Goal: Task Accomplishment & Management: Manage account settings

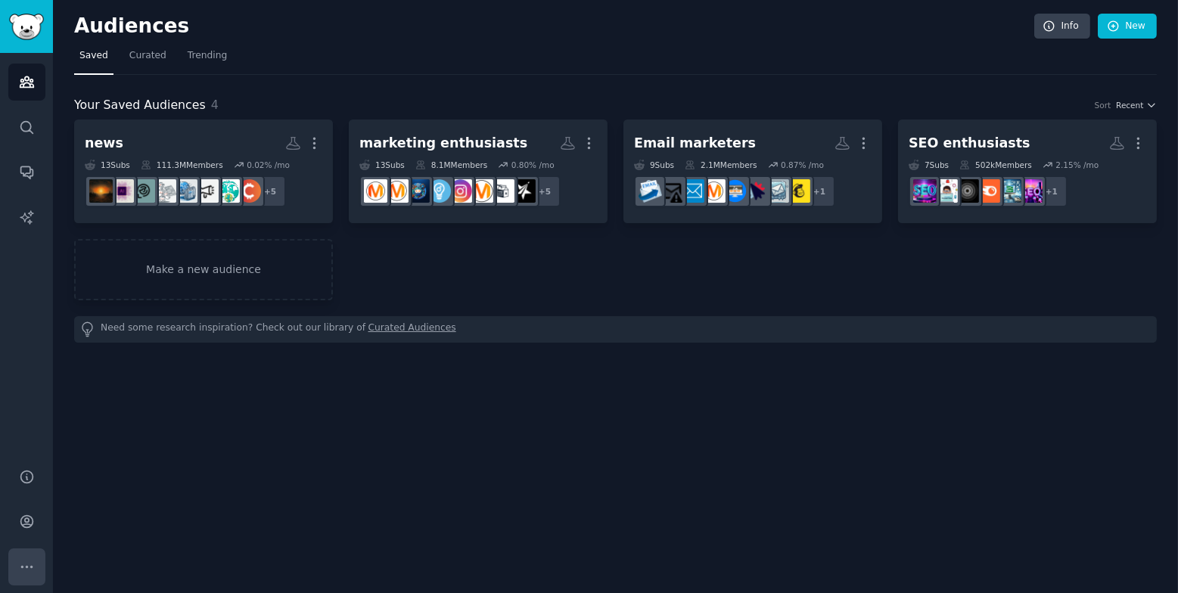
click at [36, 558] on button "More" at bounding box center [26, 567] width 37 height 37
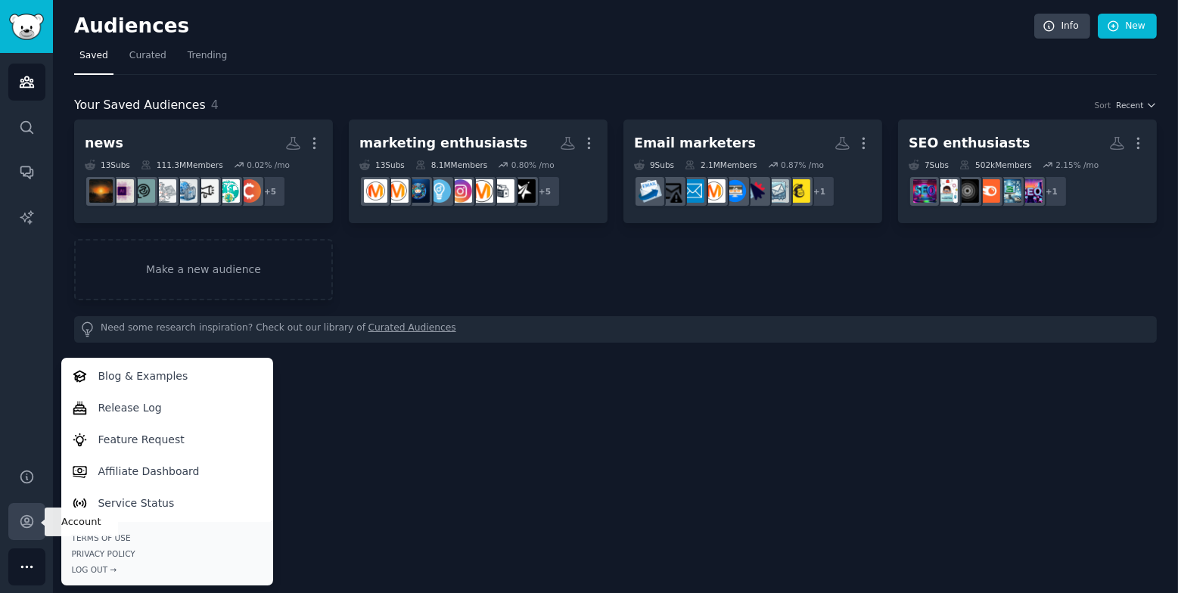
click at [31, 523] on icon "Sidebar" at bounding box center [27, 522] width 16 height 16
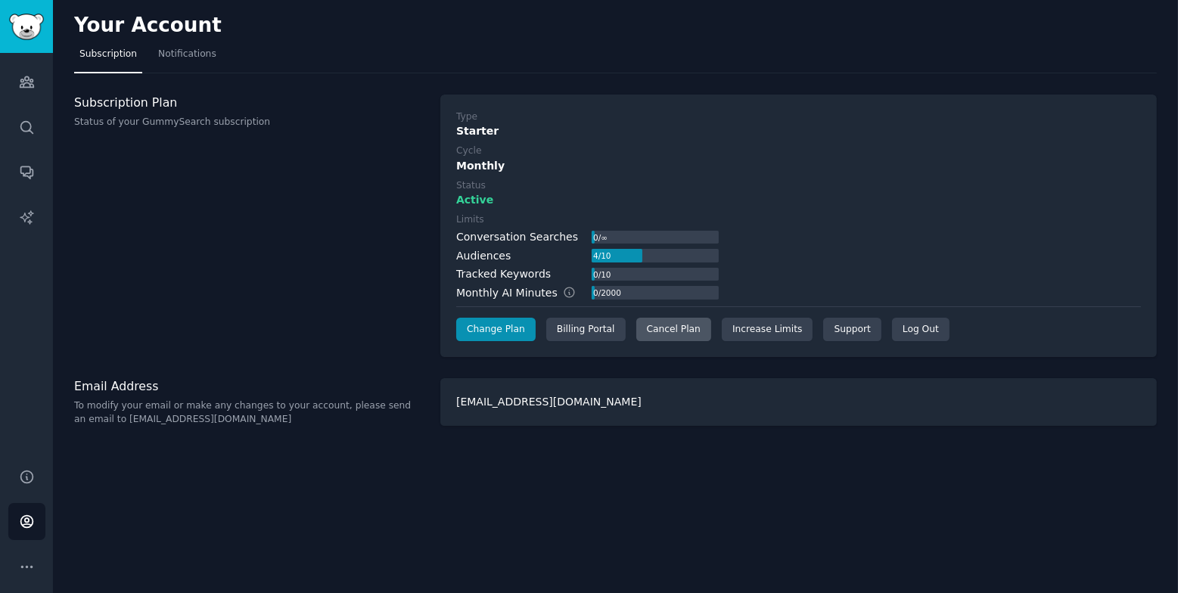
click at [671, 332] on div "Cancel Plan" at bounding box center [673, 330] width 75 height 24
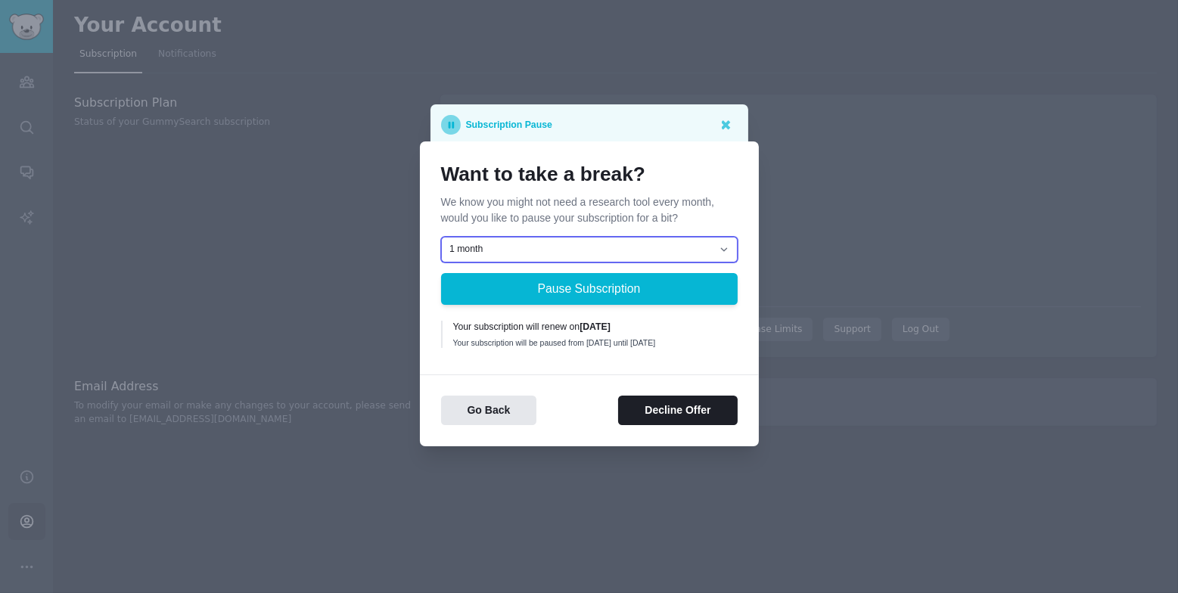
click at [708, 247] on select "1 month 2 months 3 months Choose a custom date to resume" at bounding box center [589, 250] width 297 height 26
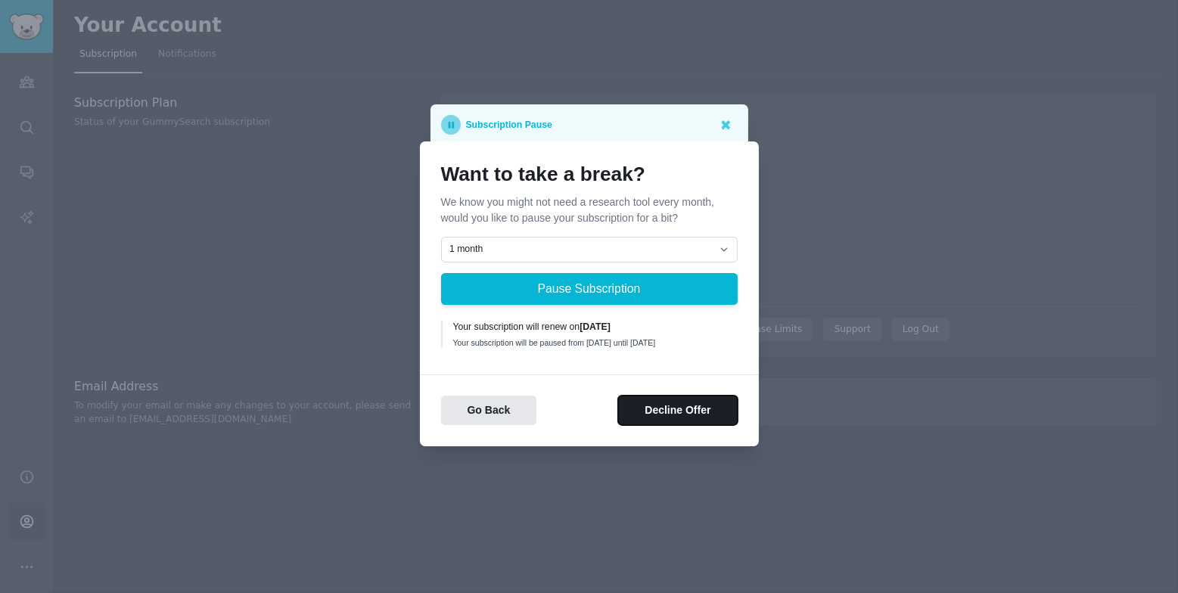
click at [657, 415] on button "Decline Offer" at bounding box center [677, 411] width 119 height 30
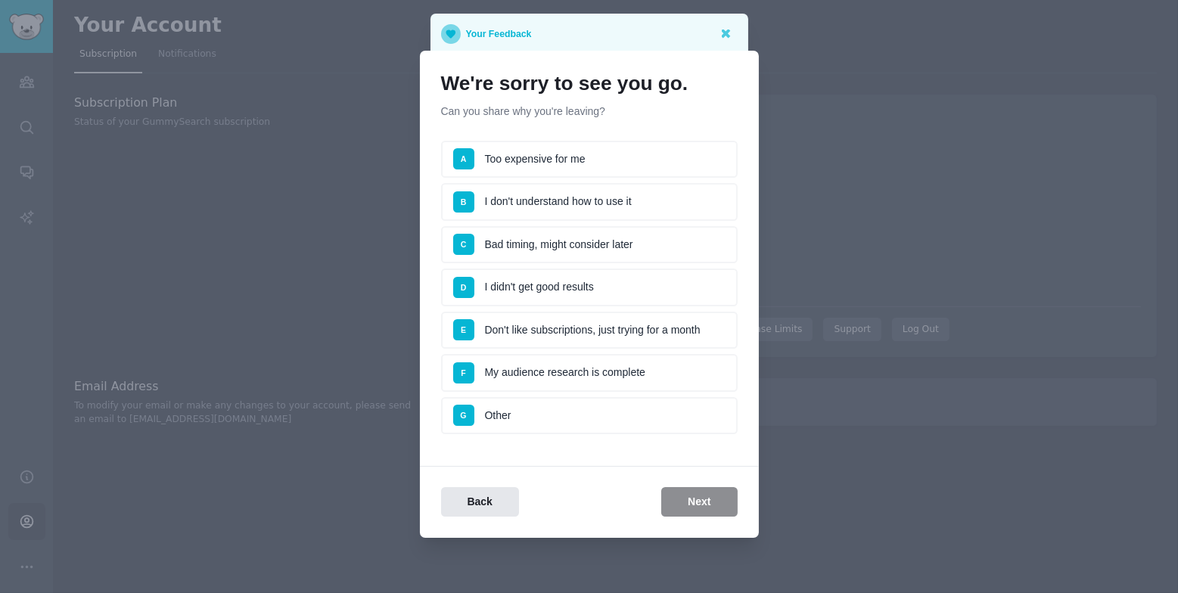
click at [593, 400] on li "G Other" at bounding box center [589, 416] width 297 height 38
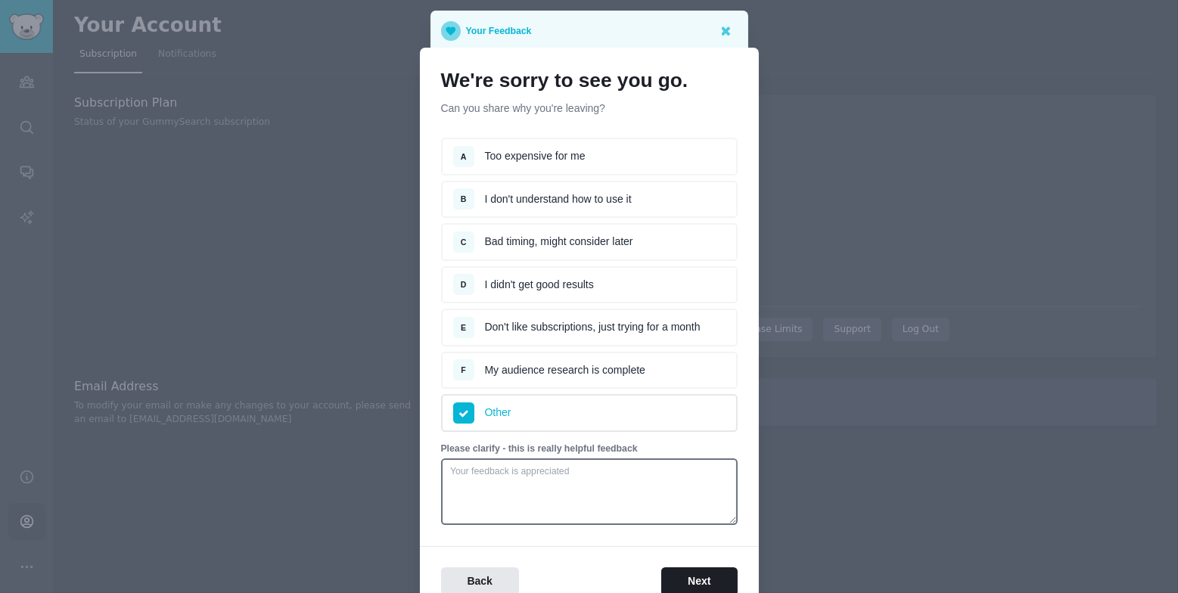
click at [592, 331] on li "E Don't like subscriptions, just trying for a month" at bounding box center [589, 328] width 297 height 38
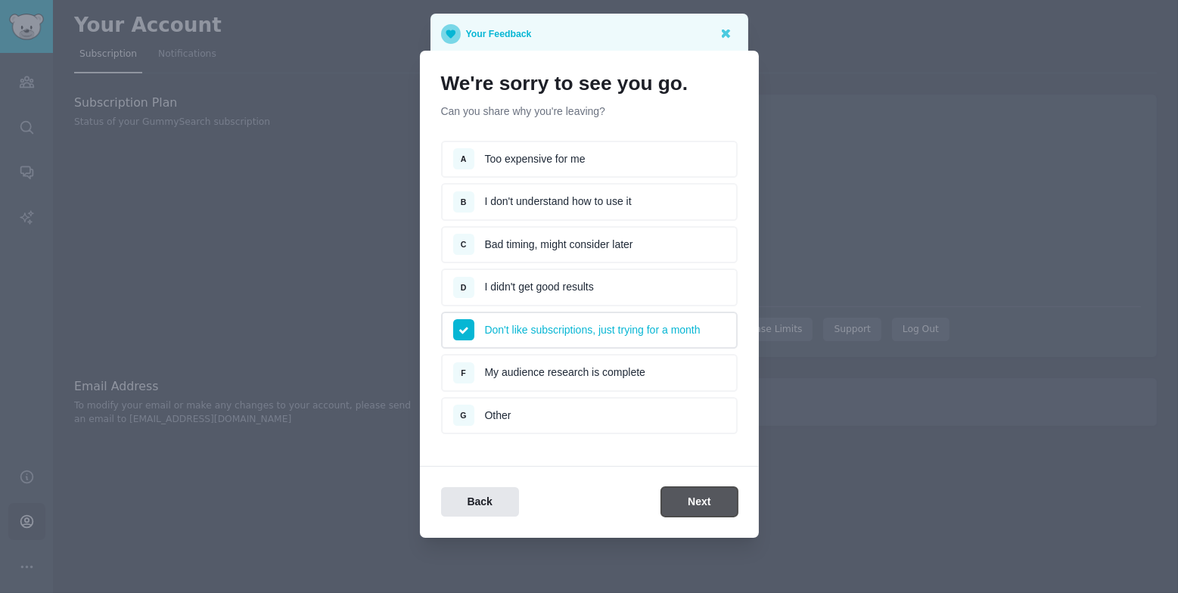
click at [681, 511] on button "Next" at bounding box center [699, 502] width 76 height 30
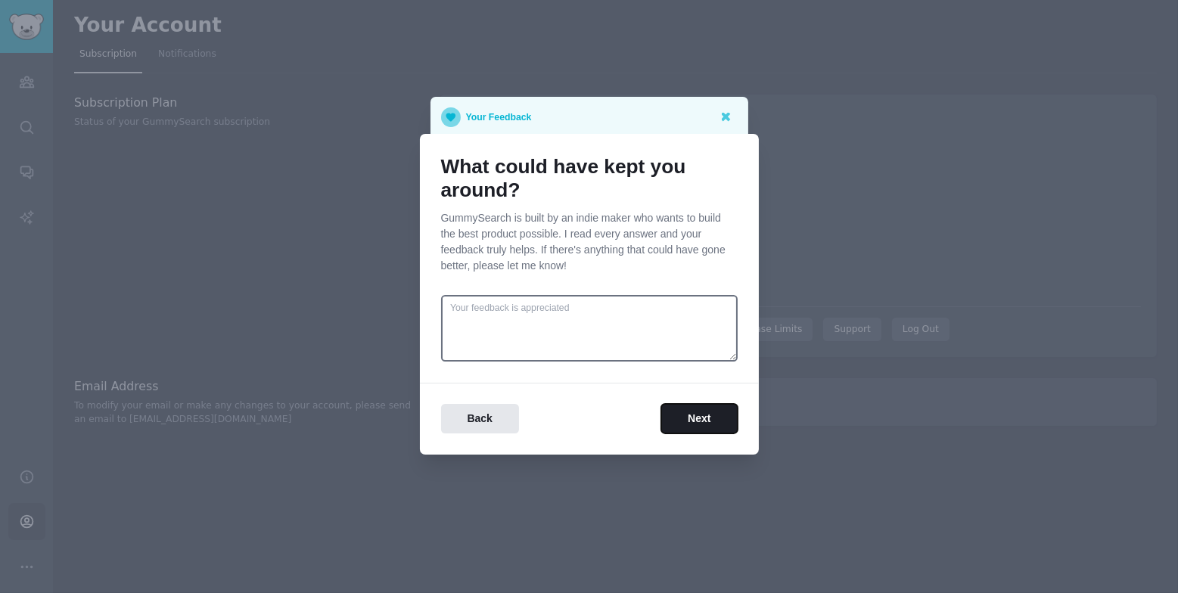
click at [690, 418] on button "Next" at bounding box center [699, 419] width 76 height 30
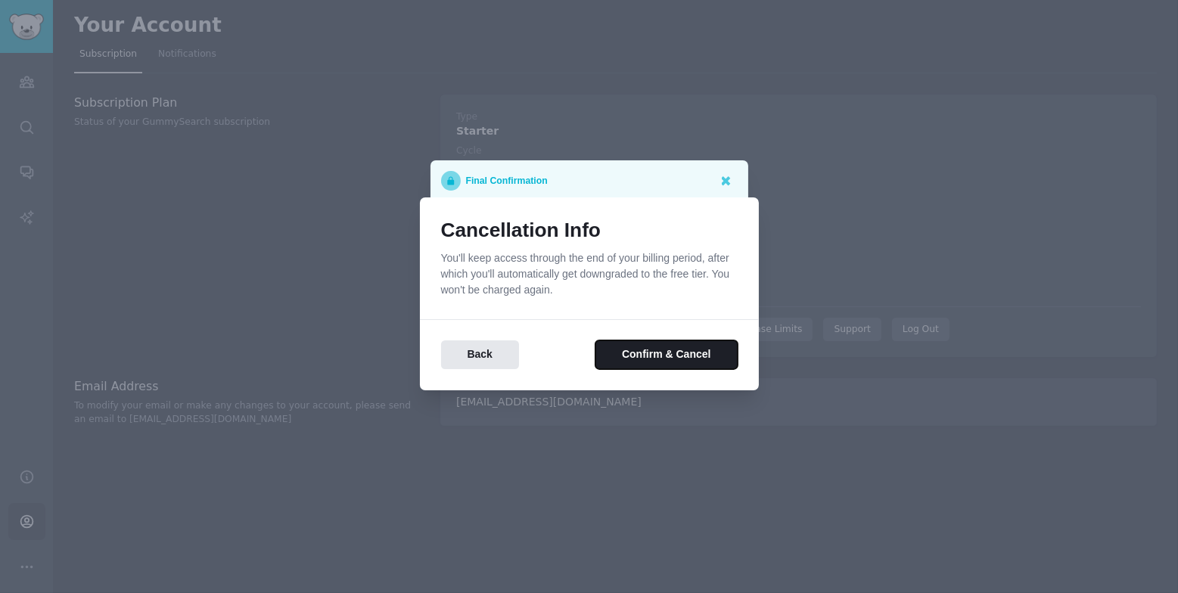
click at [654, 369] on div "Cancellation Info You'll keep access through the end of your billing period, af…" at bounding box center [589, 294] width 339 height 194
click at [655, 364] on button "Confirm & Cancel" at bounding box center [665, 355] width 141 height 30
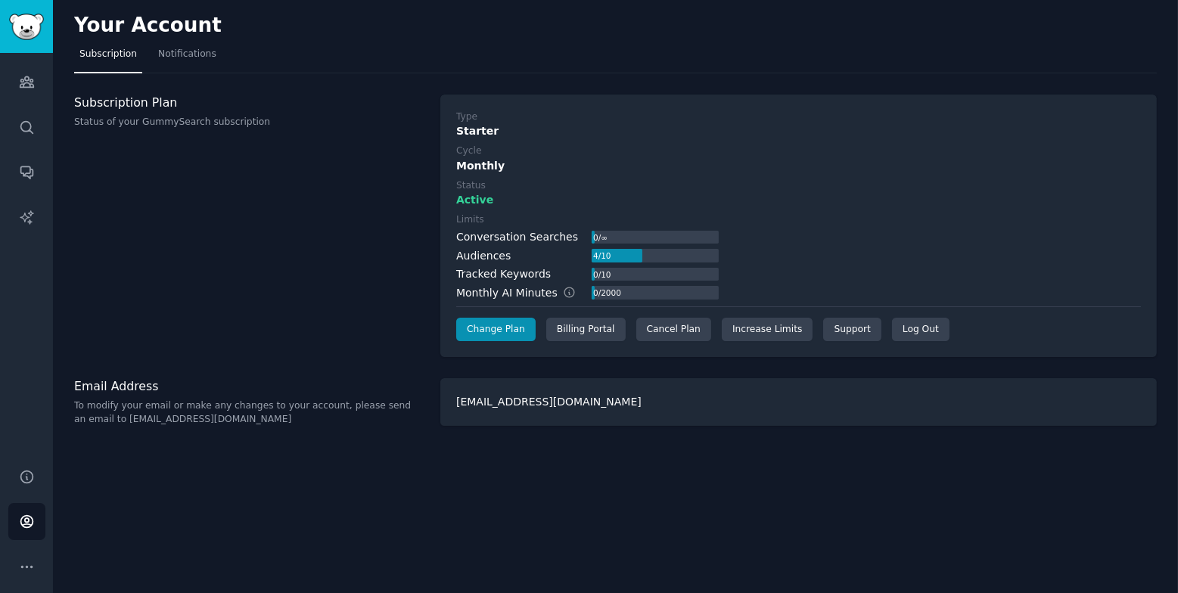
click at [475, 201] on span "Active" at bounding box center [474, 200] width 37 height 16
click at [475, 200] on span "Active" at bounding box center [474, 200] width 37 height 16
click at [652, 332] on div "Cancel Plan" at bounding box center [673, 330] width 75 height 24
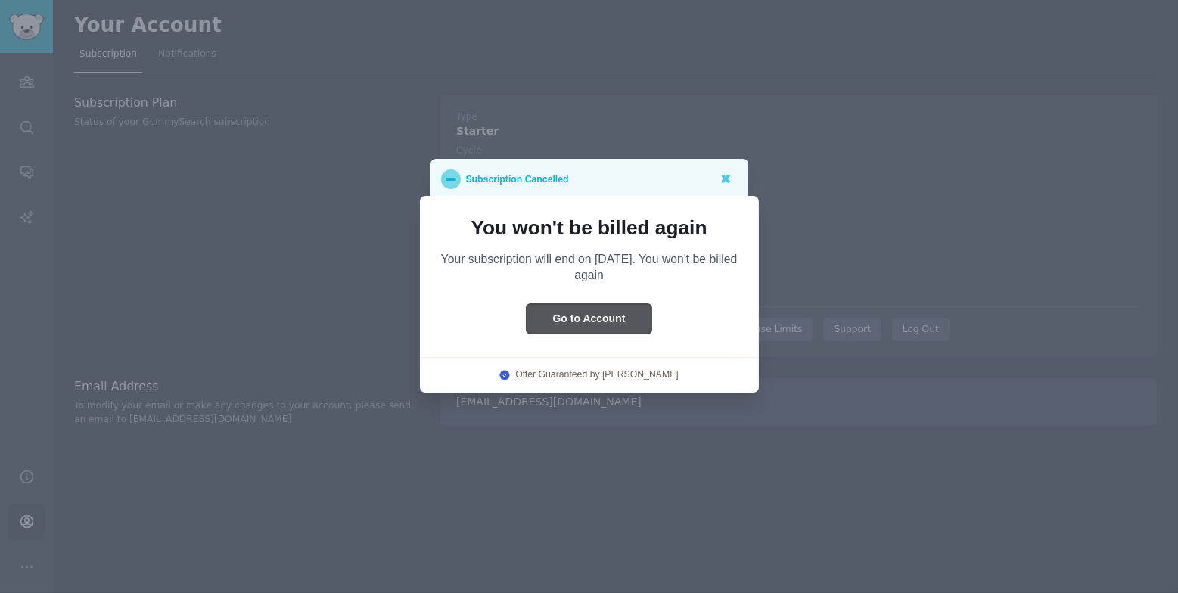
click at [568, 322] on button "Go to Account" at bounding box center [590, 319] width 126 height 30
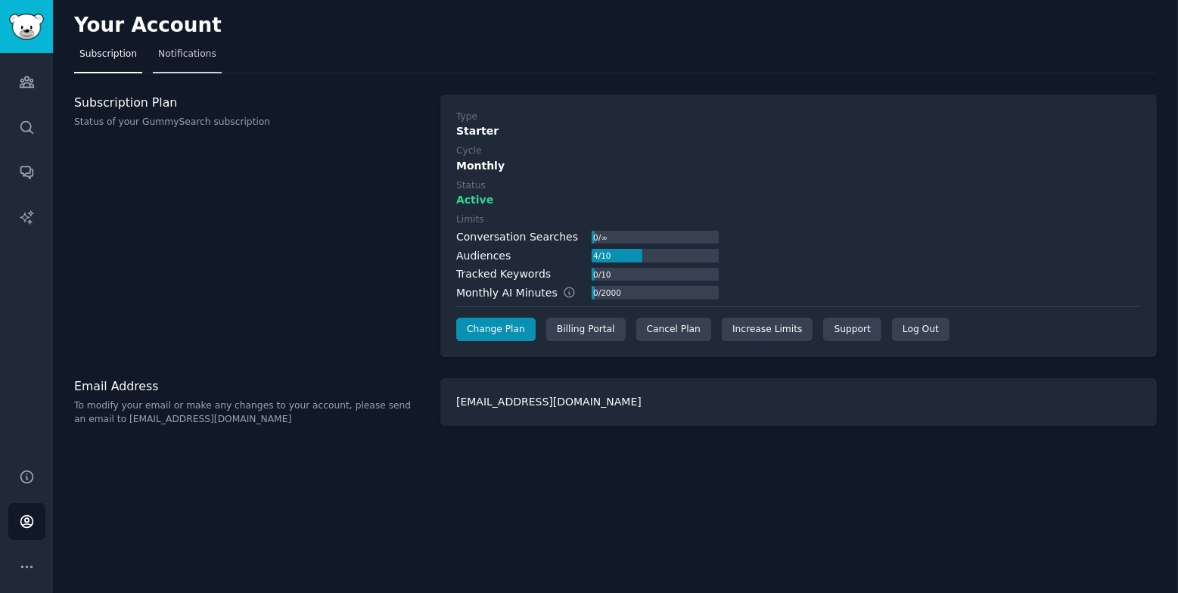
click at [163, 51] on span "Notifications" at bounding box center [187, 55] width 58 height 14
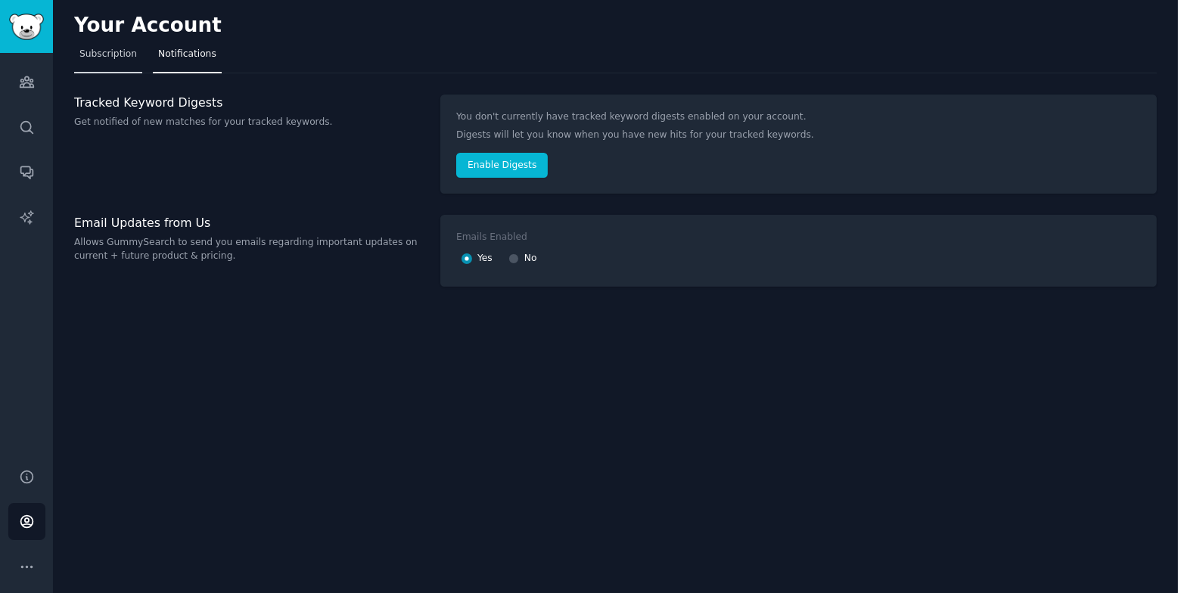
click at [130, 55] on span "Subscription" at bounding box center [107, 55] width 57 height 14
